Goal: Book appointment/travel/reservation

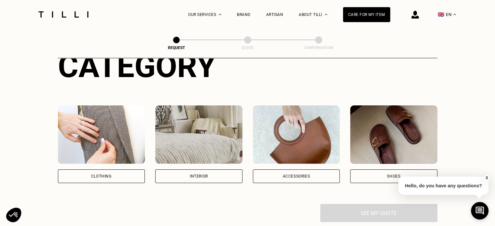
scroll to position [98, 0]
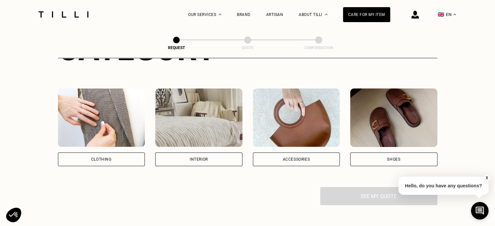
click at [99, 161] on div "Clothing" at bounding box center [101, 160] width 21 height 4
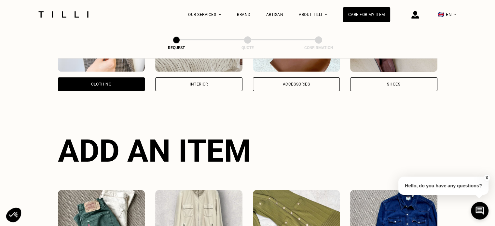
scroll to position [212, 0]
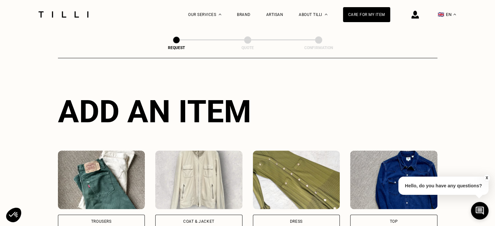
click at [301, 189] on img at bounding box center [296, 180] width 87 height 59
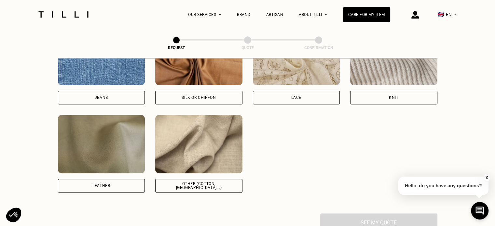
scroll to position [751, 0]
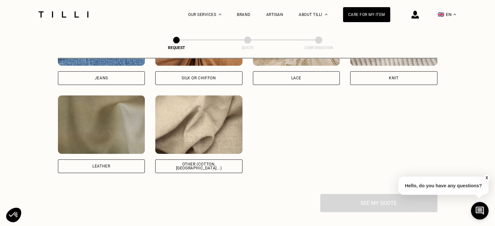
click at [192, 169] on div "Other (cotton, [GEOGRAPHIC_DATA]...)" at bounding box center [199, 166] width 76 height 8
select select "FR"
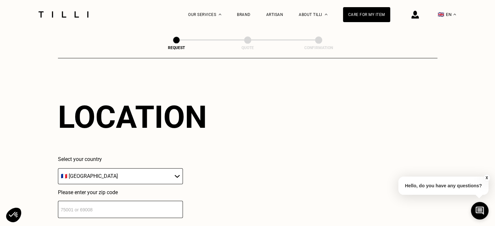
scroll to position [875, 0]
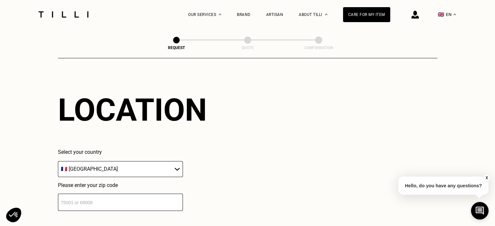
click at [119, 205] on input "number" at bounding box center [120, 202] width 125 height 17
type input "75014"
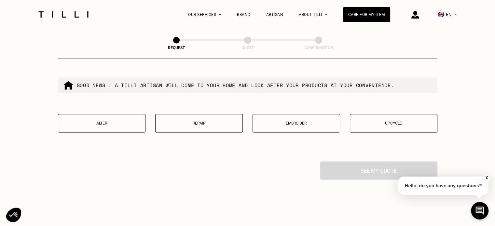
scroll to position [1083, 0]
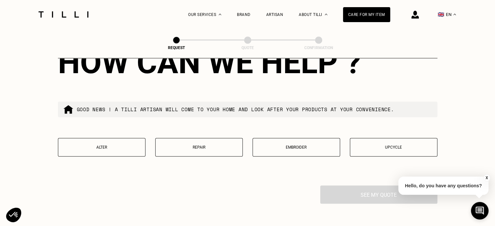
click at [138, 148] on button "Alter" at bounding box center [102, 147] width 88 height 19
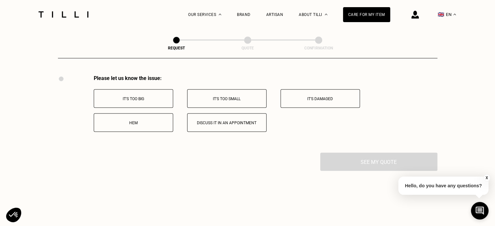
scroll to position [1199, 0]
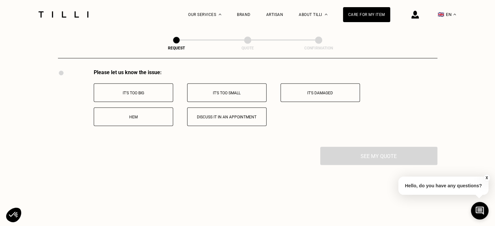
click at [137, 118] on button "Hem" at bounding box center [133, 116] width 79 height 19
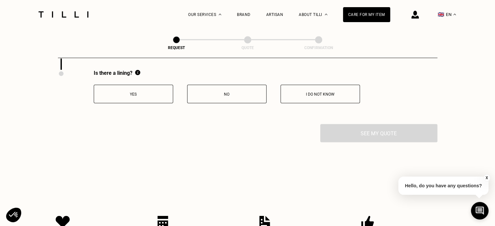
scroll to position [1278, 0]
click at [119, 95] on p "Yes" at bounding box center [133, 93] width 72 height 5
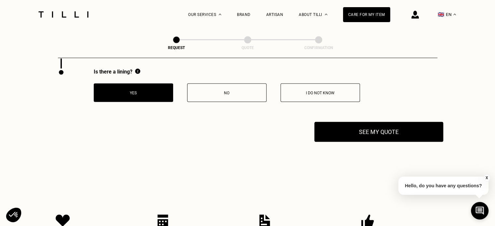
click at [394, 136] on button "See my quote" at bounding box center [379, 132] width 129 height 20
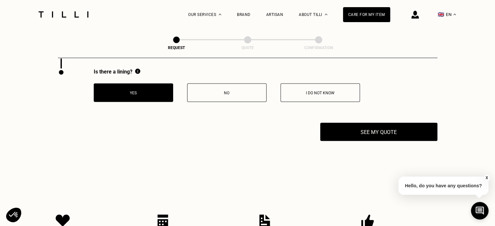
click at [305, 95] on p "I do not know" at bounding box center [320, 93] width 72 height 5
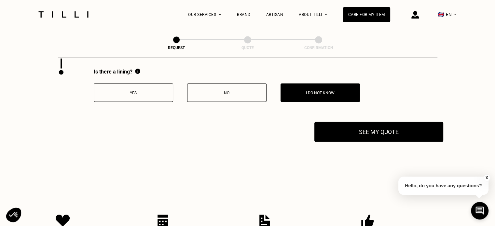
click at [351, 134] on button "See my quote" at bounding box center [379, 132] width 129 height 20
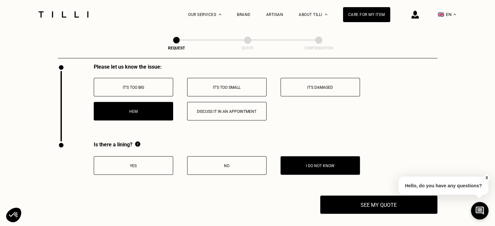
scroll to position [1227, 0]
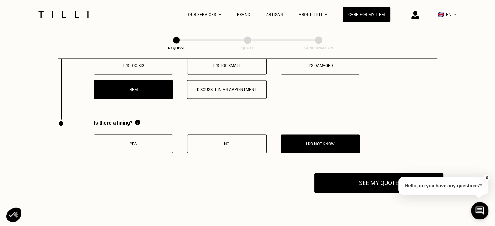
click at [343, 187] on button "See my quote" at bounding box center [379, 183] width 129 height 20
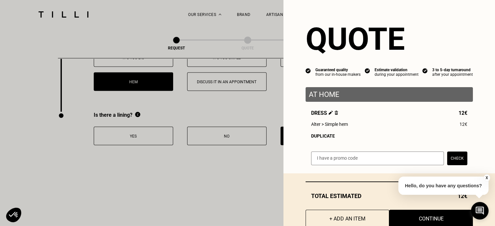
scroll to position [1234, 0]
click at [411, 220] on button "Continue" at bounding box center [431, 219] width 92 height 20
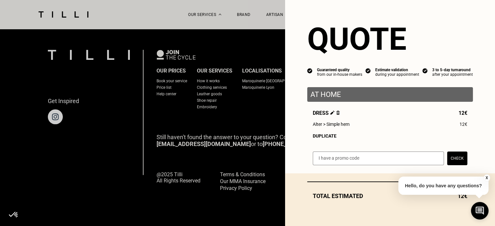
scroll to position [432, 0]
select select "FR"
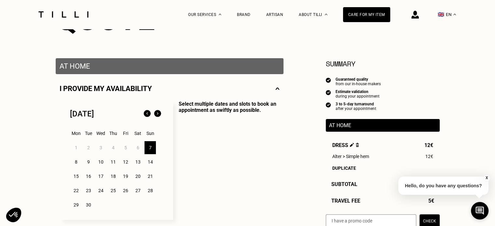
scroll to position [120, 0]
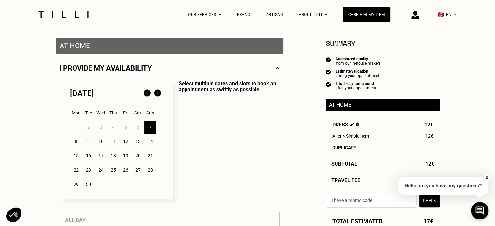
click at [486, 177] on button "X" at bounding box center [487, 178] width 7 height 7
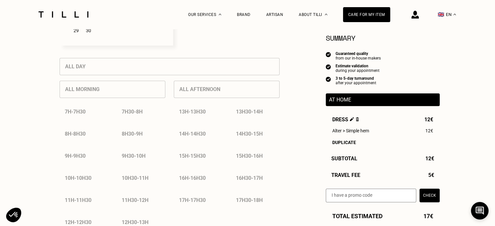
scroll to position [204, 0]
